Goal: Task Accomplishment & Management: Manage account settings

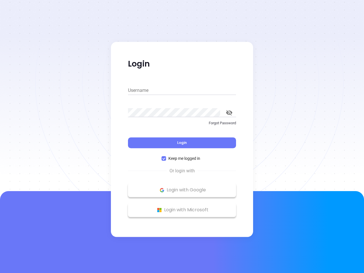
click at [182, 136] on div "Login" at bounding box center [182, 139] width 108 height 18
click at [182, 90] on input "Username" at bounding box center [182, 90] width 108 height 9
click at [229, 113] on icon "toggle password visibility" at bounding box center [229, 112] width 6 height 5
click at [182, 143] on span "Login" at bounding box center [182, 142] width 10 height 5
click at [182, 158] on span "Keep me logged in" at bounding box center [184, 158] width 36 height 6
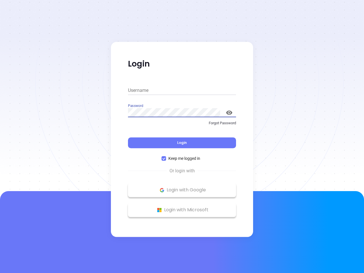
click at [166, 158] on input "Keep me logged in" at bounding box center [163, 158] width 5 height 5
checkbox input "false"
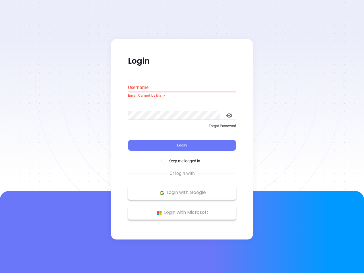
click at [182, 190] on p "Login with Google" at bounding box center [182, 192] width 102 height 9
click at [182, 210] on p "Login with Microsoft" at bounding box center [182, 212] width 102 height 9
